Goal: Task Accomplishment & Management: Manage account settings

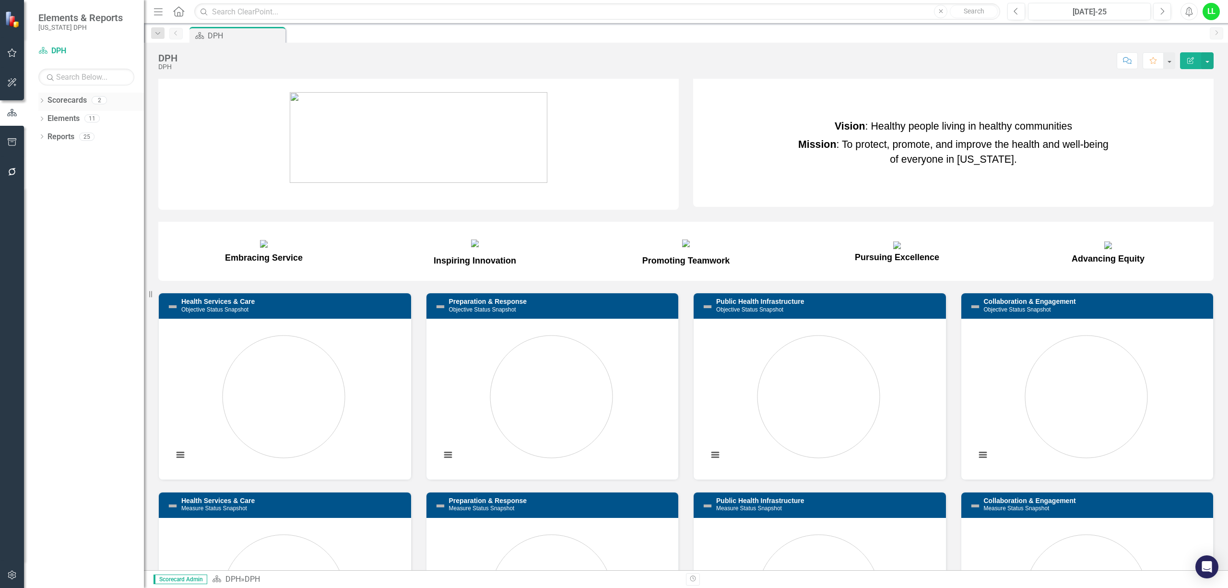
click at [72, 97] on link "Scorecards" at bounding box center [66, 100] width 39 height 11
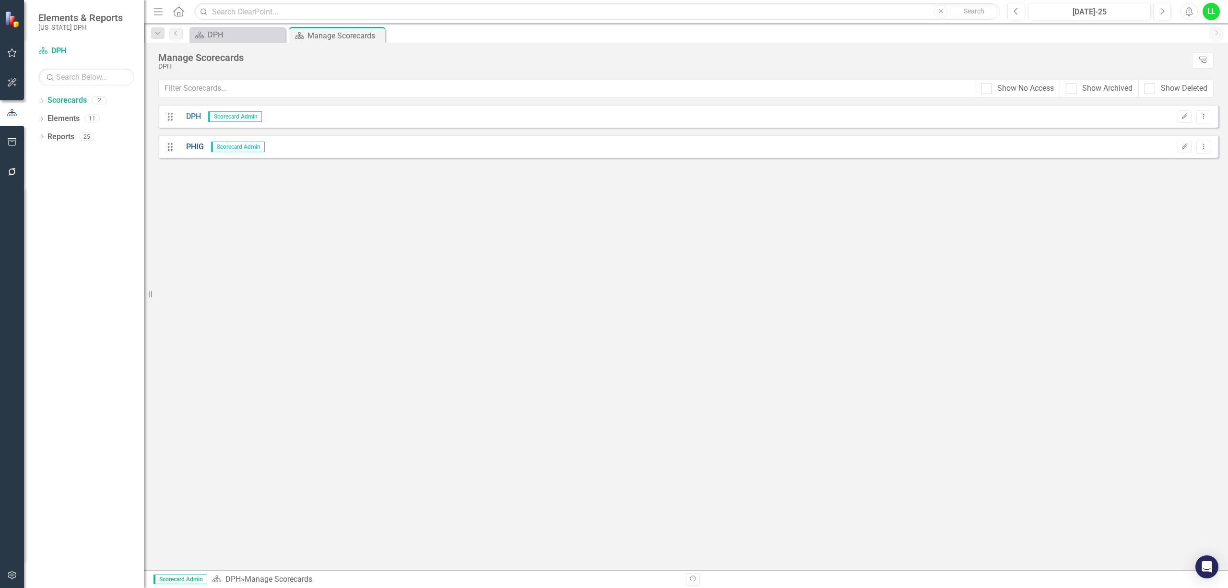
click at [187, 144] on link "PHIG" at bounding box center [191, 147] width 25 height 11
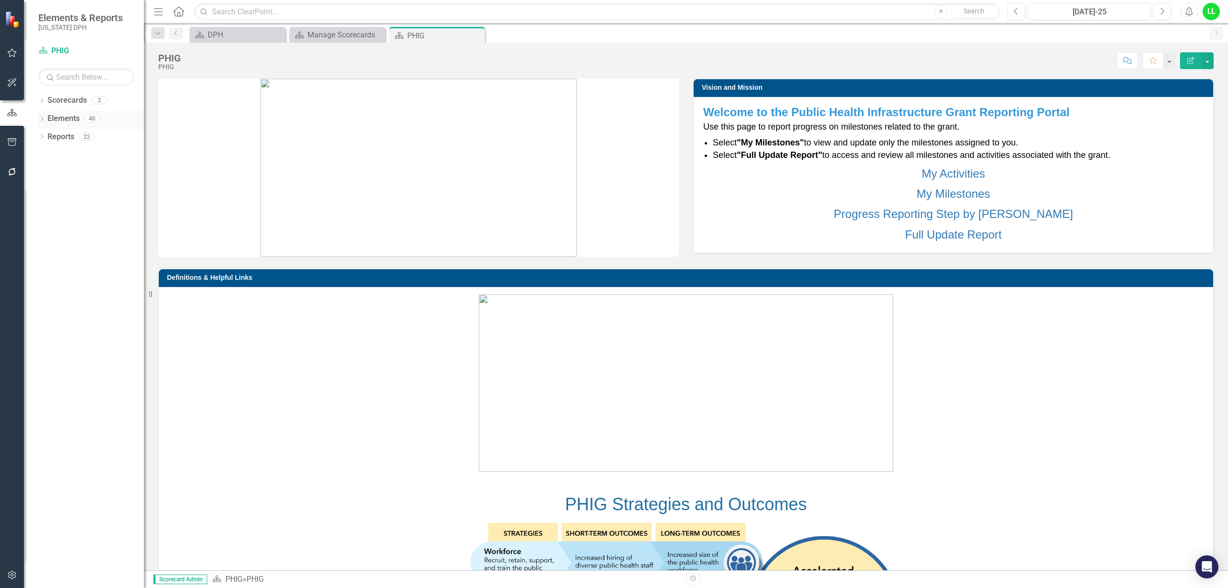
click at [41, 114] on div "Dropdown Elements 40" at bounding box center [91, 120] width 106 height 18
click at [35, 118] on div "Dropdown Scorecards 2 DPH PHIG Dropdown Elements 40 Dropdown Project Projects 6…" at bounding box center [84, 340] width 120 height 495
click at [52, 116] on link "Elements" at bounding box center [63, 118] width 32 height 11
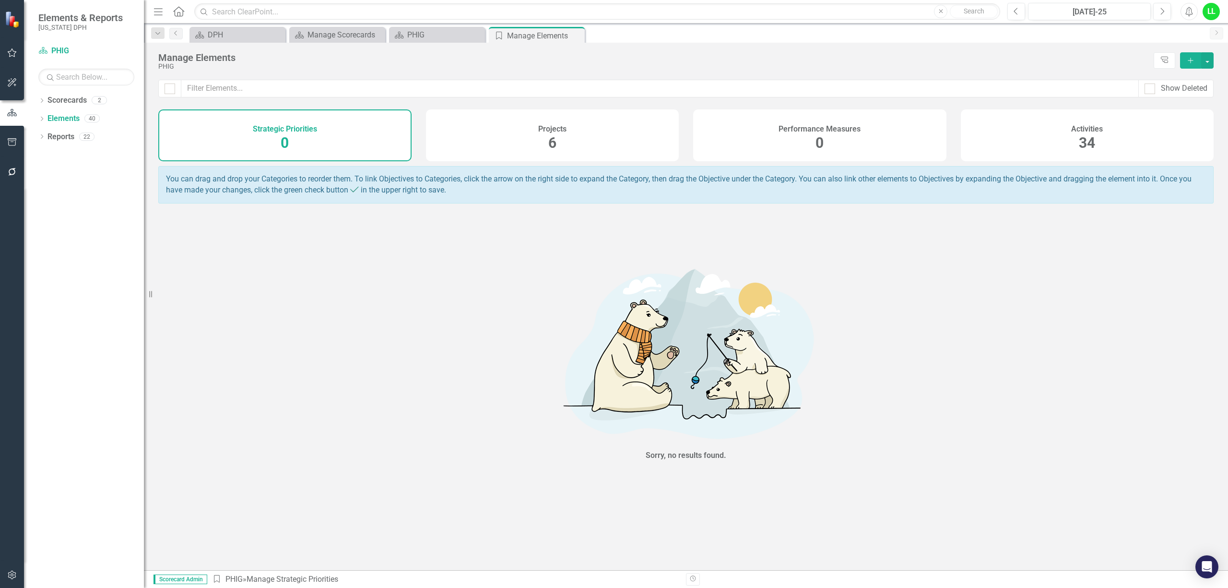
click at [520, 141] on div "Projects 6" at bounding box center [552, 135] width 253 height 52
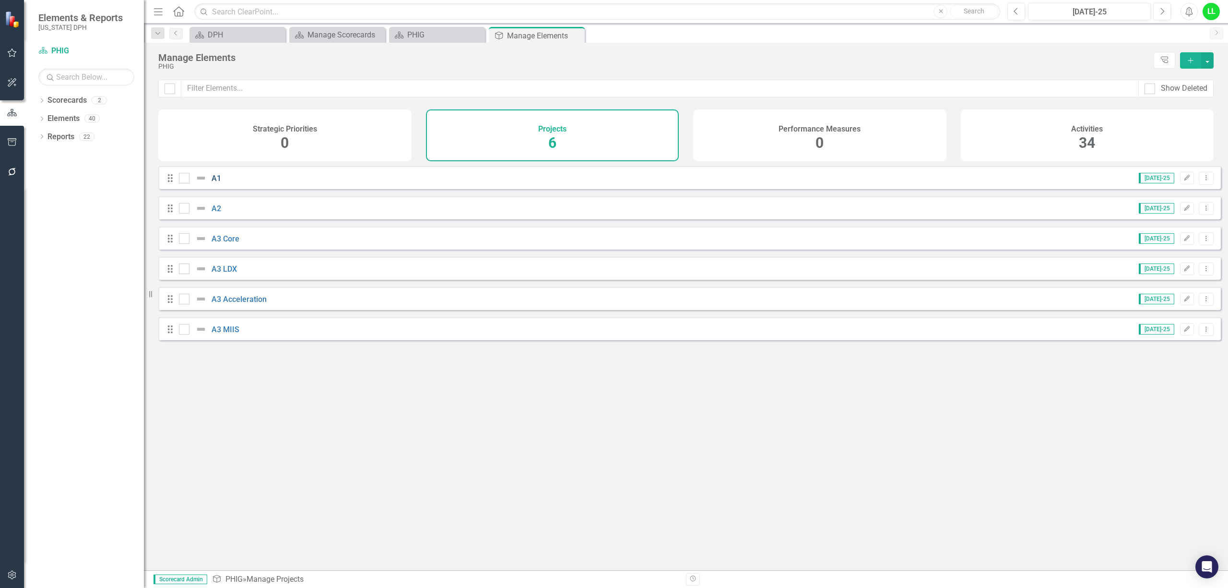
click at [212, 183] on link "A1" at bounding box center [217, 178] width 10 height 9
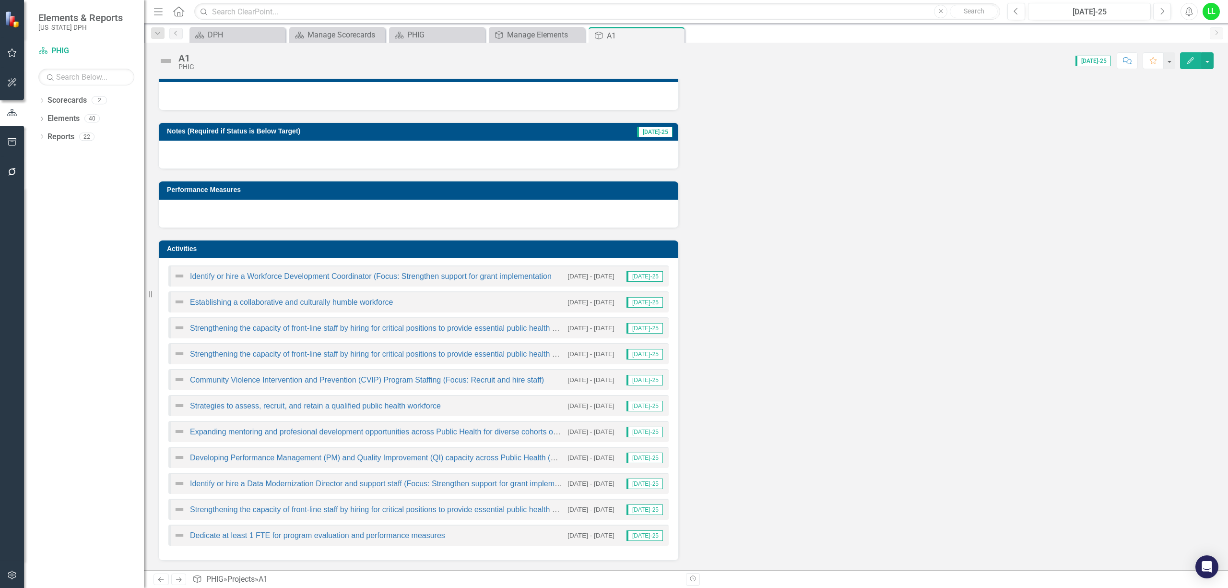
scroll to position [77, 0]
click at [434, 507] on link "Strengthening the capacity of front-line staff by hiring for critical positions…" at bounding box center [415, 509] width 451 height 8
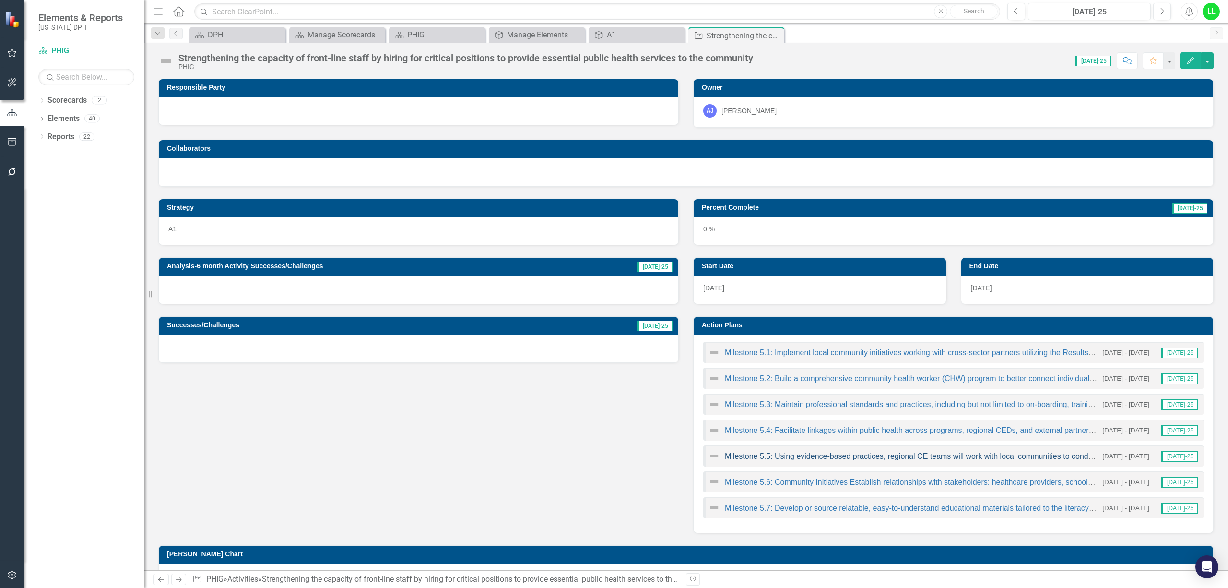
click at [850, 455] on link "Milestone 5.5: Using evidence-based practices, regional CE teams will work with…" at bounding box center [1153, 456] width 857 height 8
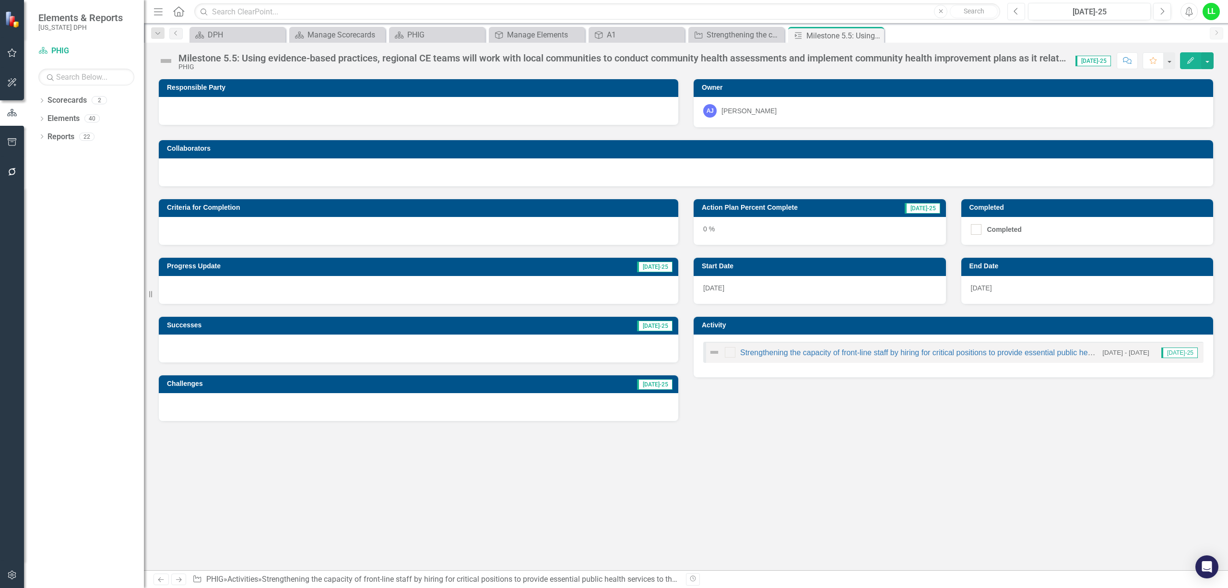
click at [1015, 10] on icon "button" at bounding box center [1016, 11] width 4 height 7
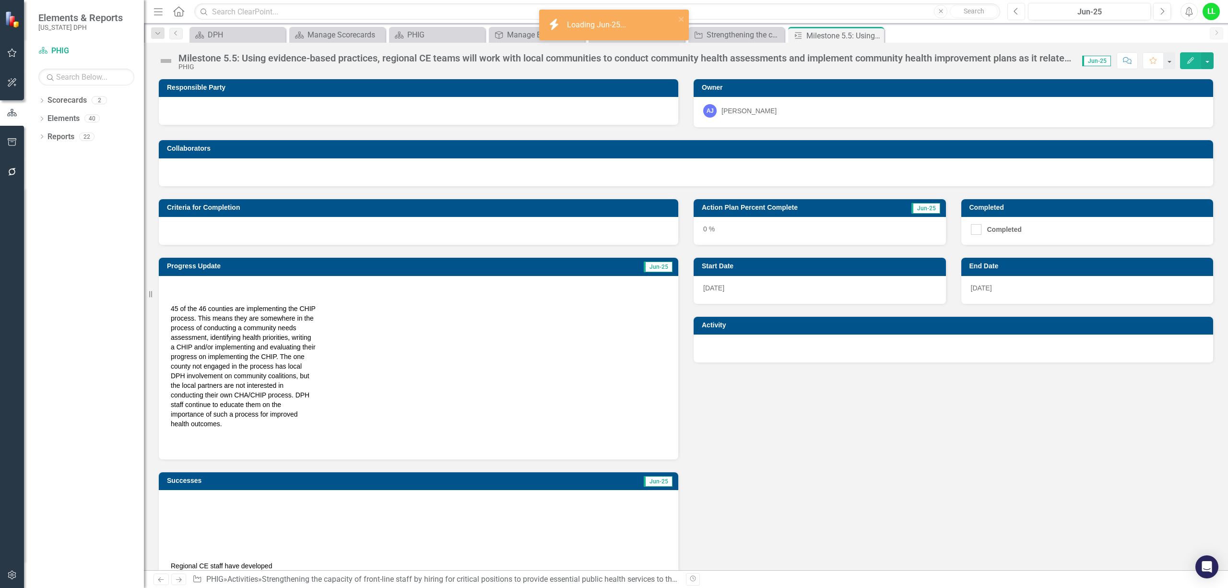
click at [1015, 10] on icon "button" at bounding box center [1016, 11] width 4 height 7
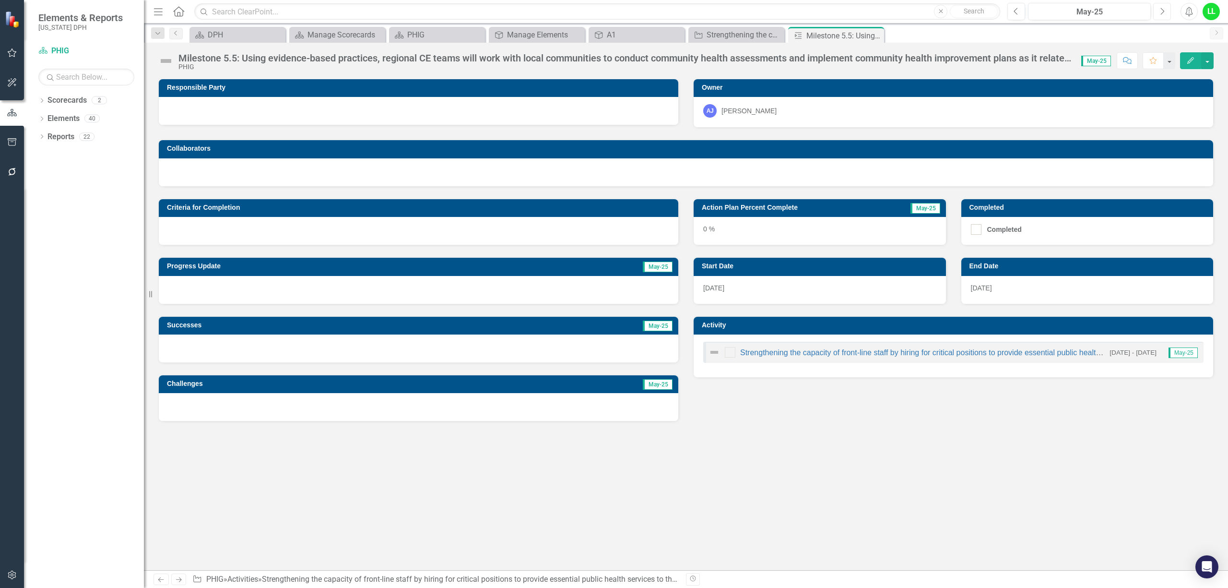
click at [1165, 10] on button "Next" at bounding box center [1162, 11] width 18 height 17
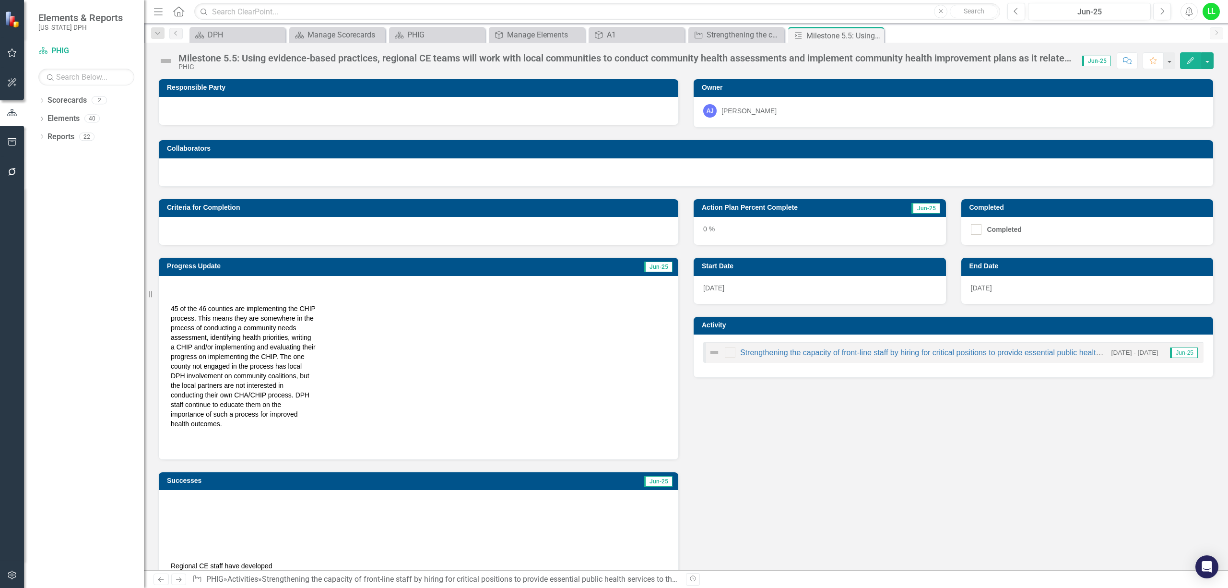
click at [839, 209] on h3 "Action Plan Percent Complete" at bounding box center [793, 207] width 183 height 7
click at [829, 208] on h3 "Action Plan Percent Complete" at bounding box center [793, 207] width 183 height 7
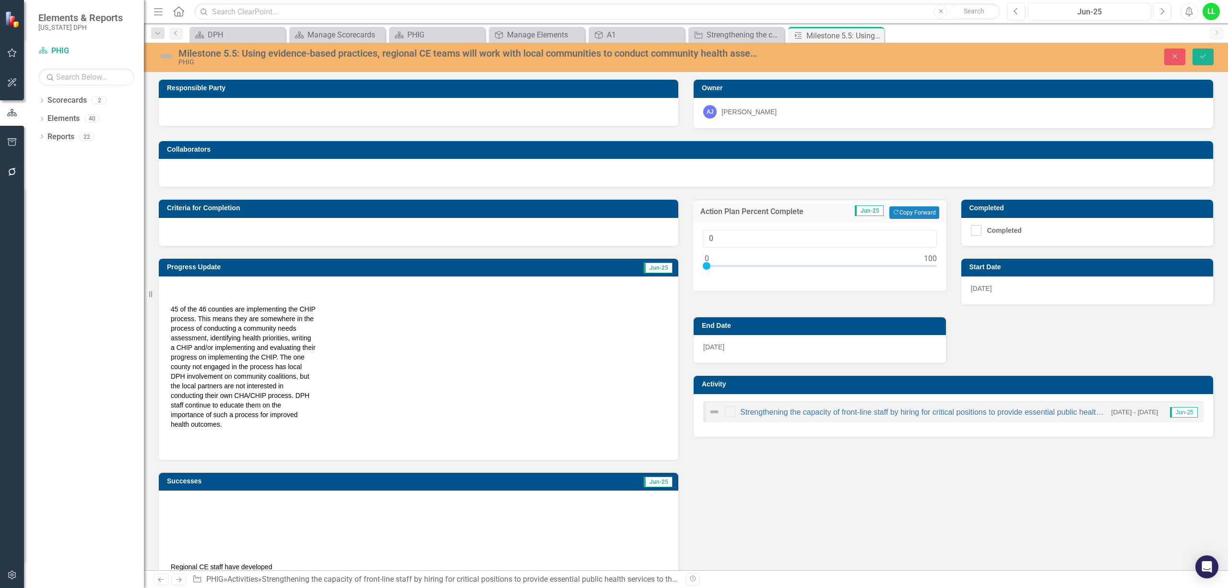
click at [746, 262] on div "0" at bounding box center [820, 252] width 234 height 44
click at [753, 263] on div at bounding box center [820, 268] width 234 height 12
click at [771, 267] on div at bounding box center [820, 268] width 234 height 12
click at [756, 267] on div at bounding box center [820, 268] width 234 height 12
click at [764, 265] on div at bounding box center [820, 268] width 234 height 12
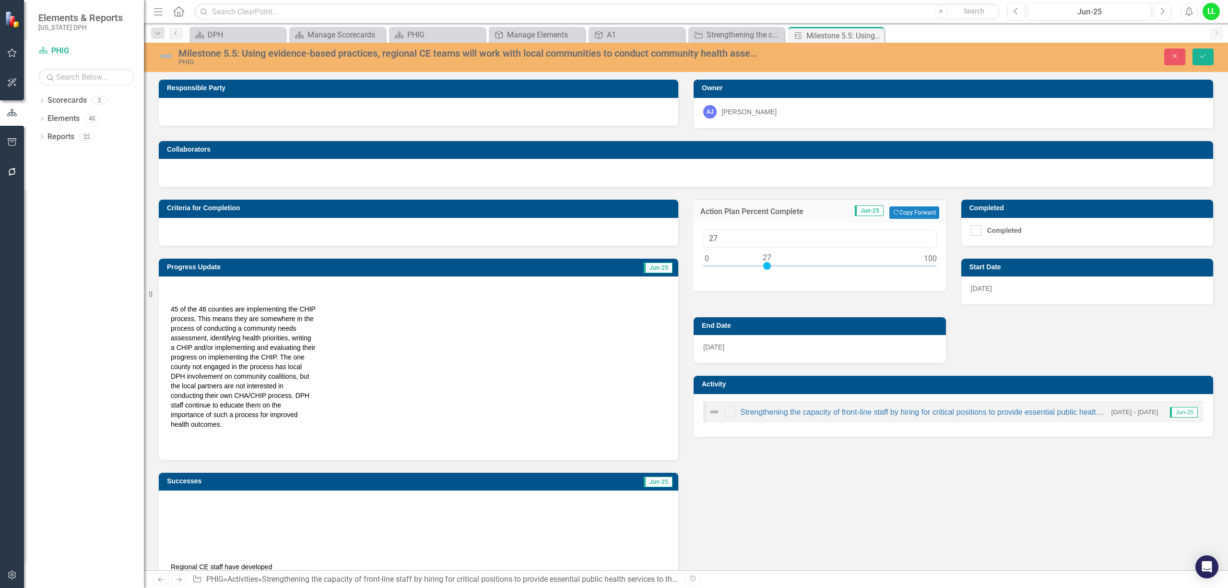
click at [757, 263] on div at bounding box center [820, 268] width 234 height 12
click at [760, 263] on div at bounding box center [760, 266] width 8 height 8
type input "25"
click at [760, 265] on div at bounding box center [763, 266] width 8 height 8
click at [912, 212] on button "Copy Forward Copy Forward" at bounding box center [913, 212] width 49 height 12
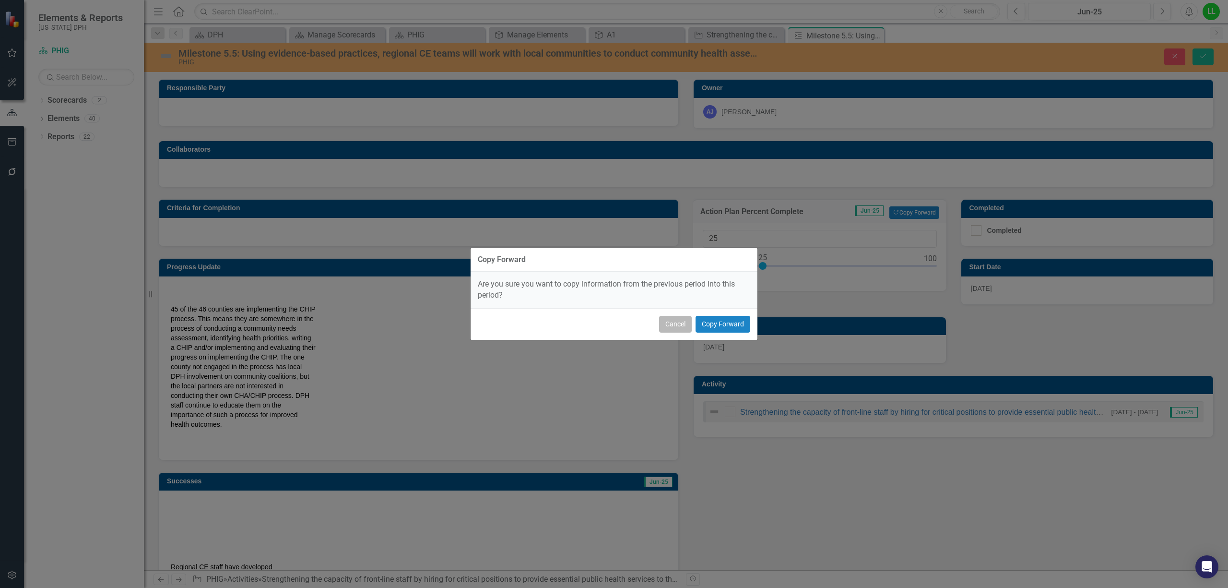
click at [679, 324] on button "Cancel" at bounding box center [675, 324] width 33 height 17
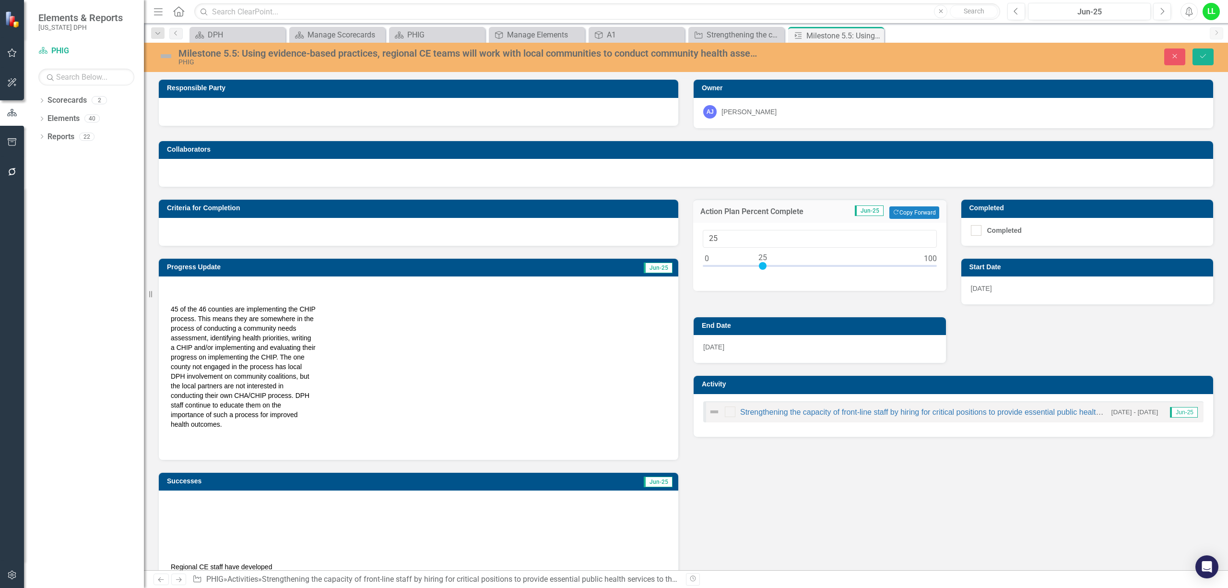
click at [1001, 329] on div "Action Plan Percent Complete Jun-25 Copy Forward Copy Forward 25 Completed Comp…" at bounding box center [953, 312] width 535 height 250
click at [1036, 338] on div "Action Plan Percent Complete Jun-25 Copy Forward Copy Forward 25 Completed Comp…" at bounding box center [953, 312] width 535 height 250
click at [1196, 59] on button "Save" at bounding box center [1203, 56] width 21 height 17
